Goal: Task Accomplishment & Management: Manage account settings

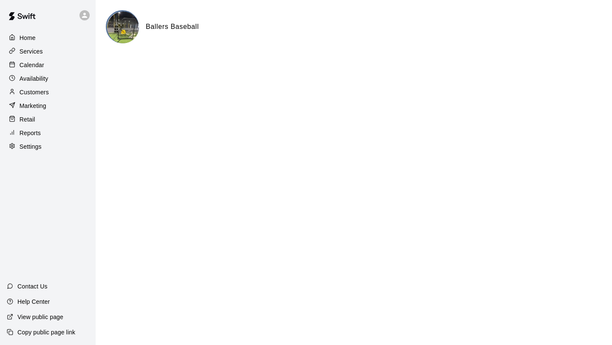
click at [45, 76] on p "Availability" at bounding box center [34, 78] width 29 height 8
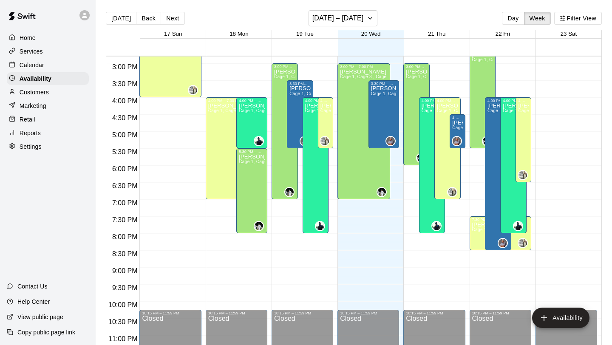
scroll to position [518, 0]
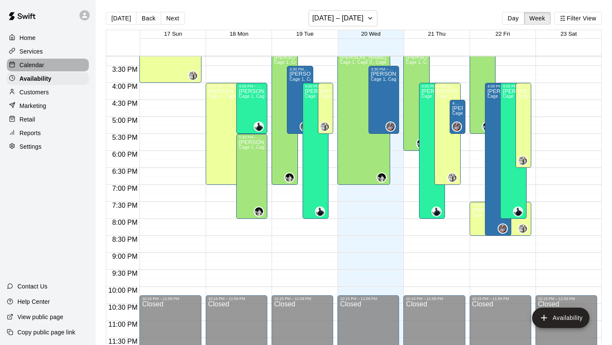
click at [40, 67] on p "Calendar" at bounding box center [32, 65] width 25 height 8
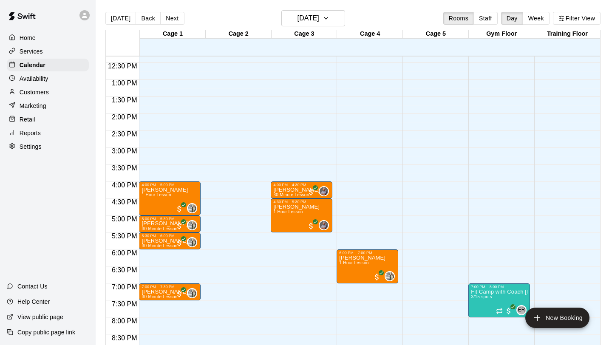
scroll to position [420, 0]
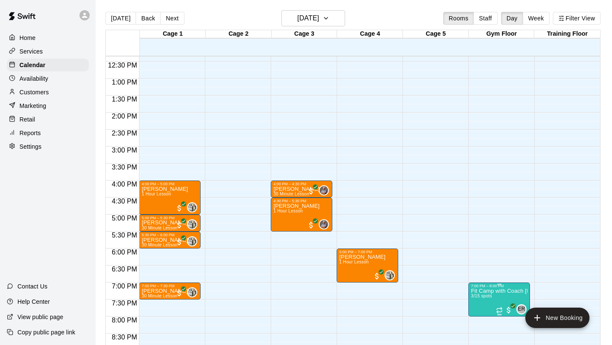
click at [504, 291] on p "Fit Camp with Coach [PERSON_NAME] and Coach [PERSON_NAME]" at bounding box center [499, 291] width 57 height 0
click at [516, 296] on div at bounding box center [306, 172] width 612 height 345
click at [554, 318] on button "New Booking" at bounding box center [557, 318] width 64 height 20
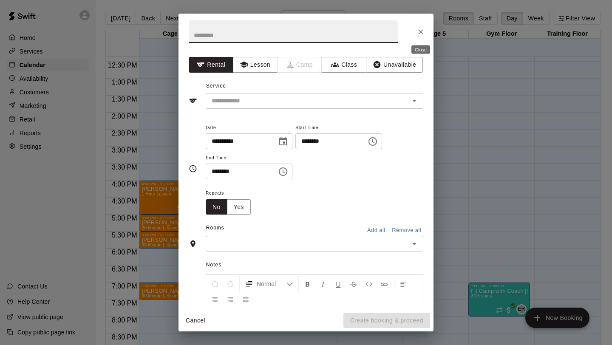
click at [421, 35] on icon "Close" at bounding box center [420, 32] width 8 height 8
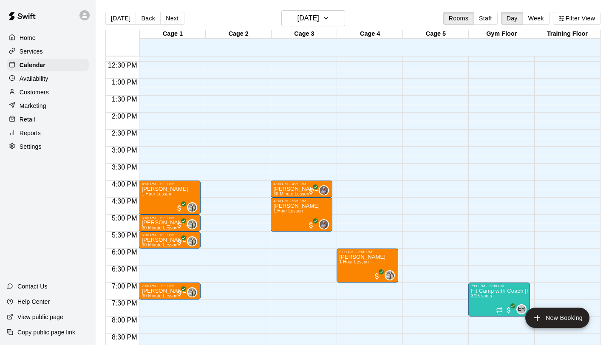
click at [486, 291] on p "Fit Camp with Coach [PERSON_NAME] and Coach [PERSON_NAME]" at bounding box center [499, 291] width 57 height 0
click at [483, 310] on img "edit" at bounding box center [480, 310] width 10 height 10
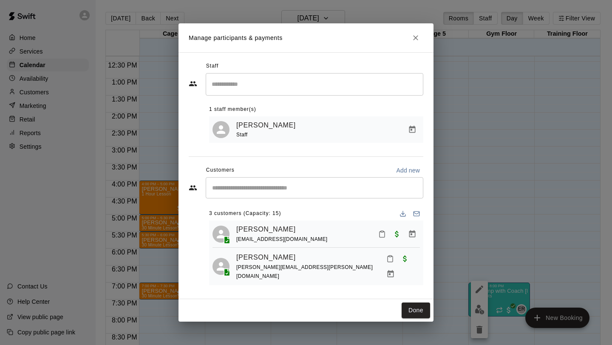
scroll to position [21, 0]
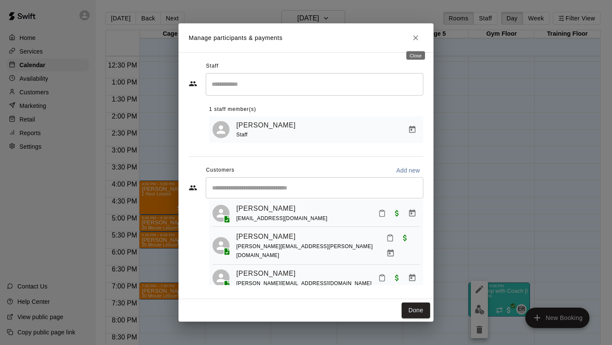
click at [415, 38] on icon "Close" at bounding box center [415, 38] width 8 height 8
